Goal: Task Accomplishment & Management: Use online tool/utility

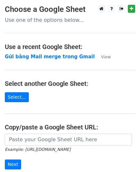
scroll to position [81, 0]
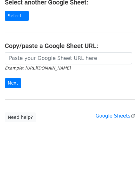
click at [40, 66] on small "Example: https://docs.google.com/spreadsheets/d/abc/edit" at bounding box center [38, 68] width 66 height 5
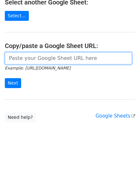
click at [41, 55] on input "url" at bounding box center [68, 58] width 127 height 12
paste input "https://docs.google.com/spreadsheets/d/1cjVd6gRPH9KNXuA38ONzmLVpR97er3TsyXYcOIG…"
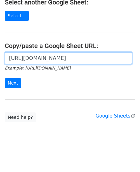
scroll to position [0, 188]
type input "https://docs.google.com/spreadsheets/d/1cjVd6gRPH9KNXuA38ONzmLVpR97er3TsyXYcOIG…"
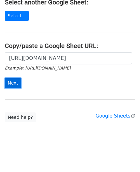
click at [14, 83] on input "Next" at bounding box center [13, 83] width 16 height 10
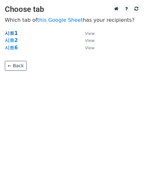
click at [12, 31] on strong "시트1" at bounding box center [11, 33] width 13 height 6
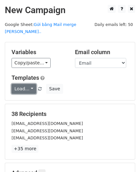
click at [30, 84] on link "Load..." at bounding box center [24, 89] width 25 height 10
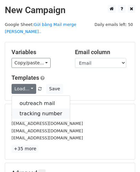
click at [34, 109] on link "tracking number" at bounding box center [41, 114] width 58 height 10
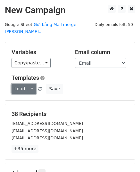
click at [30, 84] on link "Load..." at bounding box center [24, 89] width 25 height 10
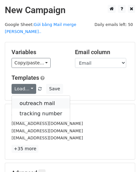
click at [33, 98] on link "outreach mail" at bounding box center [41, 103] width 58 height 10
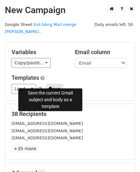
click at [53, 84] on button "Save" at bounding box center [54, 89] width 17 height 10
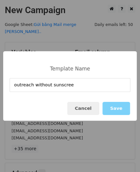
type input "outreach without sunscreen"
click at [117, 108] on button "Save" at bounding box center [117, 108] width 28 height 13
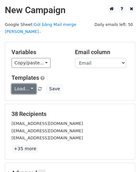
click at [30, 84] on link "Load..." at bounding box center [24, 89] width 25 height 10
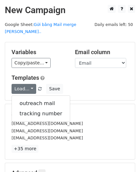
click at [97, 84] on div "Load... outreach mail tracking number Save" at bounding box center [70, 89] width 127 height 10
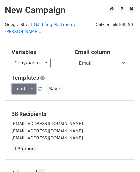
click at [33, 84] on link "Load..." at bounding box center [24, 89] width 25 height 10
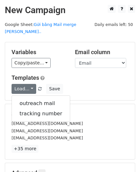
click at [87, 84] on div "Load... outreach mail tracking number Save" at bounding box center [70, 89] width 127 height 10
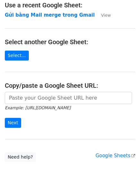
scroll to position [81, 0]
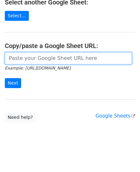
click at [35, 58] on input "url" at bounding box center [68, 58] width 127 height 12
paste input "https://docs.google.com/spreadsheets/d/1cjVd6gRPH9KNXuA38ONzmLVpR97er3TsyXYcOIG…"
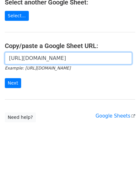
scroll to position [0, 193]
type input "https://docs.google.com/spreadsheets/d/1cjVd6gRPH9KNXuA38ONzmLVpR97er3TsyXYcOIG…"
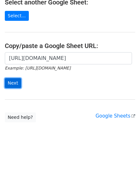
click at [14, 82] on input "Next" at bounding box center [13, 83] width 16 height 10
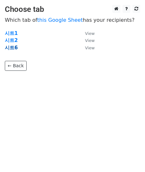
click at [15, 48] on strong "시트6" at bounding box center [11, 48] width 13 height 6
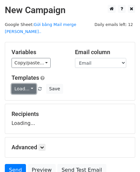
click at [31, 84] on link "Load..." at bounding box center [24, 89] width 25 height 10
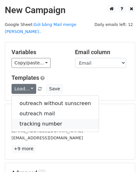
click at [46, 119] on link "tracking number" at bounding box center [55, 124] width 87 height 10
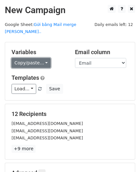
click at [39, 58] on link "Copy/paste..." at bounding box center [31, 63] width 39 height 10
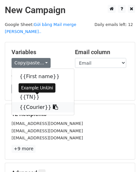
click at [53, 104] on icon at bounding box center [55, 106] width 5 height 5
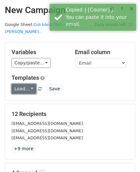
click at [31, 84] on link "Load..." at bounding box center [24, 89] width 25 height 10
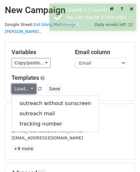
click at [31, 84] on link "Load..." at bounding box center [24, 89] width 25 height 10
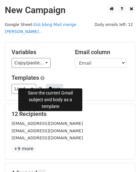
click at [51, 84] on button "Save" at bounding box center [54, 89] width 17 height 10
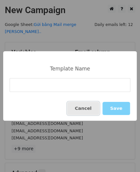
click at [88, 107] on button "Cancel" at bounding box center [83, 108] width 32 height 13
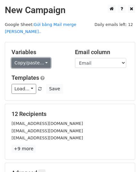
click at [42, 58] on link "Copy/paste..." at bounding box center [31, 63] width 39 height 10
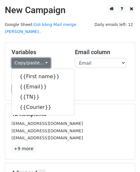
click at [42, 58] on link "Copy/paste..." at bounding box center [31, 63] width 39 height 10
